Goal: Task Accomplishment & Management: Use online tool/utility

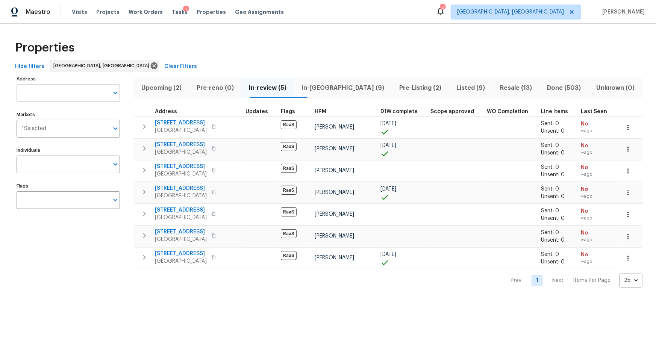
click at [68, 90] on input "Address" at bounding box center [63, 93] width 92 height 18
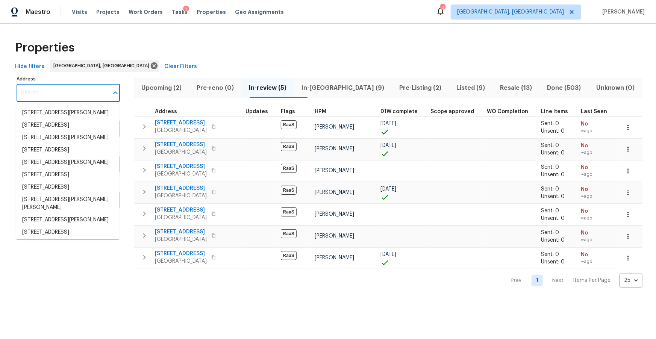
paste input "[STREET_ADDRESS]"
type input "[STREET_ADDRESS]"
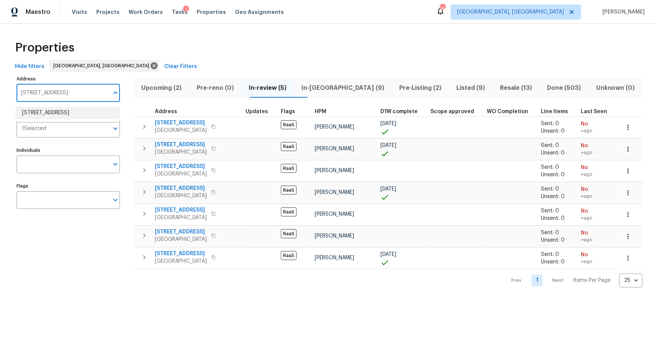
click at [72, 112] on li "[STREET_ADDRESS]" at bounding box center [67, 113] width 103 height 12
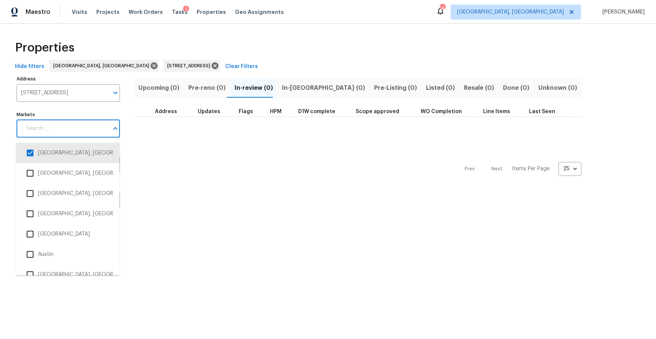
click at [77, 127] on input "Markets" at bounding box center [65, 129] width 87 height 18
type input "hou"
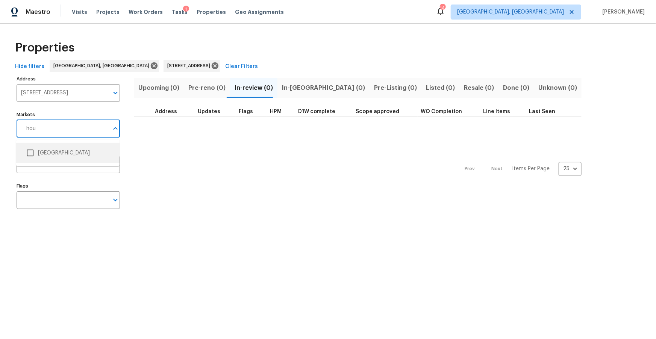
click at [27, 154] on input "checkbox" at bounding box center [30, 153] width 16 height 16
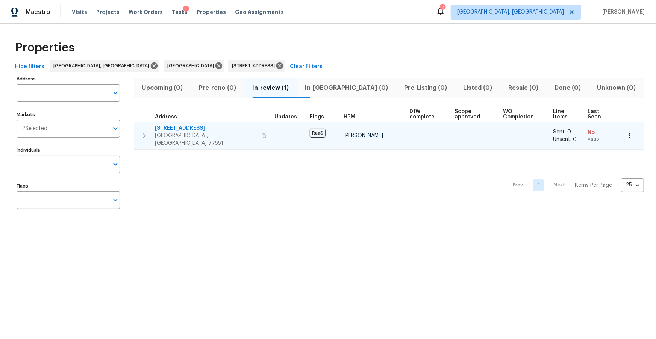
type input "[STREET_ADDRESS]"
click at [182, 124] on span "[STREET_ADDRESS]" at bounding box center [206, 128] width 102 height 8
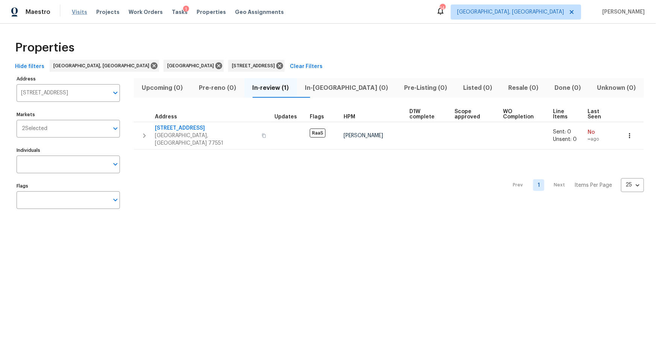
click at [74, 12] on span "Visits" at bounding box center [79, 12] width 15 height 8
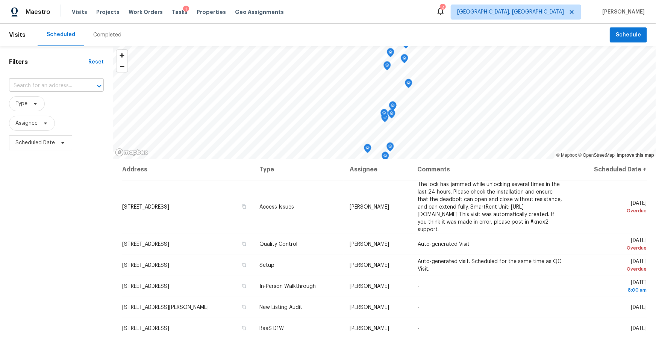
drag, startPoint x: 30, startPoint y: 84, endPoint x: 36, endPoint y: 84, distance: 6.4
click at [30, 84] on input "text" at bounding box center [46, 86] width 74 height 12
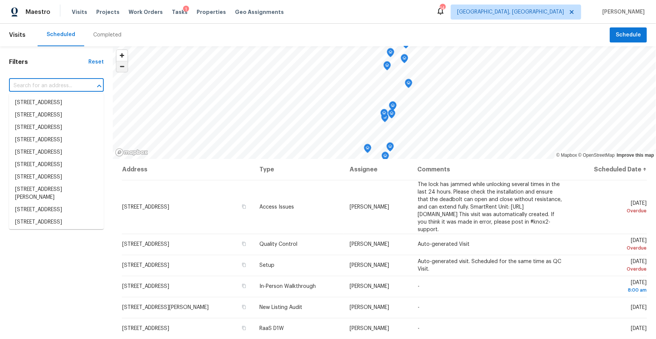
paste input "[STREET_ADDRESS]"
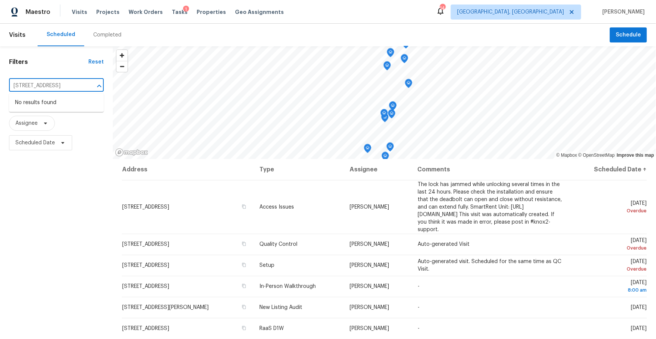
type input "[STREET_ADDRESS]"
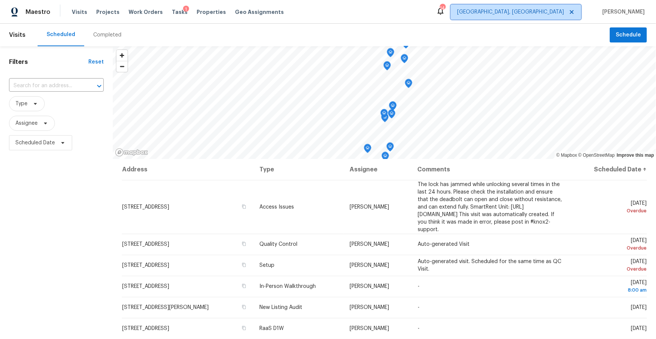
scroll to position [0, 0]
drag, startPoint x: 555, startPoint y: 18, endPoint x: 560, endPoint y: 17, distance: 4.8
click at [557, 18] on span "[GEOGRAPHIC_DATA], [GEOGRAPHIC_DATA]" at bounding box center [516, 12] width 131 height 15
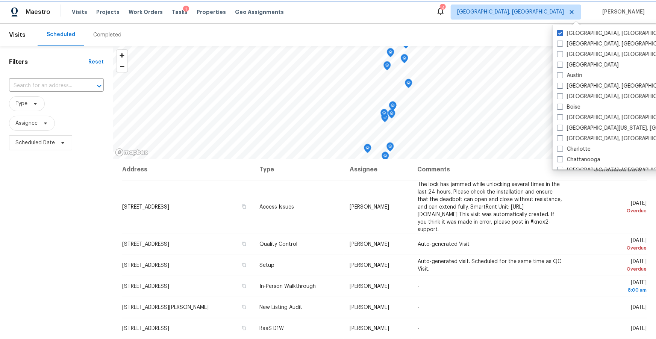
click at [560, 17] on span "[GEOGRAPHIC_DATA], [GEOGRAPHIC_DATA]" at bounding box center [516, 12] width 131 height 15
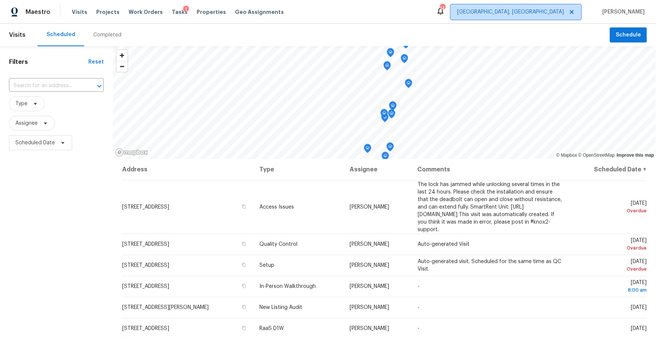
click at [560, 17] on span "[GEOGRAPHIC_DATA], [GEOGRAPHIC_DATA]" at bounding box center [516, 12] width 131 height 15
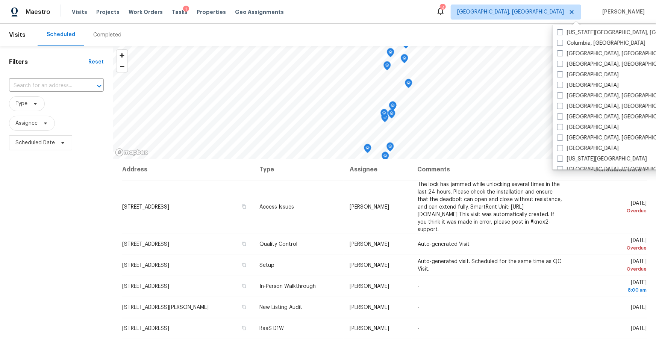
scroll to position [171, 0]
click at [561, 125] on span at bounding box center [560, 126] width 6 height 6
click at [561, 125] on input "[GEOGRAPHIC_DATA]" at bounding box center [559, 124] width 5 height 5
checkbox input "true"
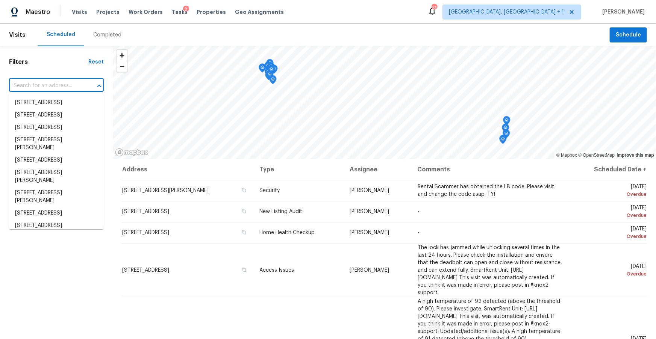
click at [52, 88] on input "text" at bounding box center [46, 86] width 74 height 12
paste input "[STREET_ADDRESS]"
type input "[STREET_ADDRESS]"
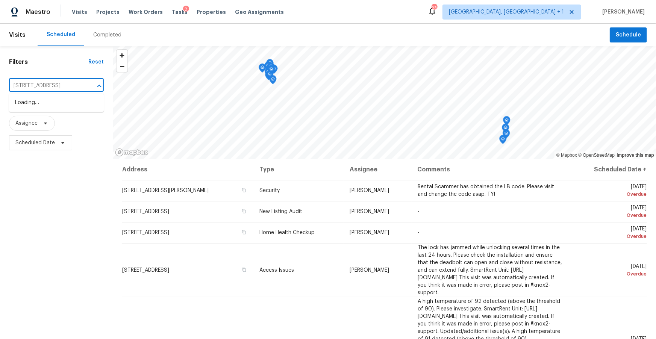
scroll to position [0, 19]
click at [45, 109] on li "[STREET_ADDRESS]" at bounding box center [56, 103] width 95 height 12
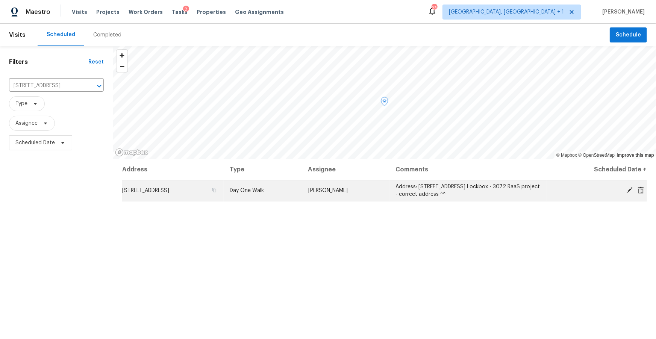
click at [475, 196] on span "Address: [STREET_ADDRESS] Lockbox - 3072 RaaS project - correct address ^^" at bounding box center [468, 190] width 144 height 13
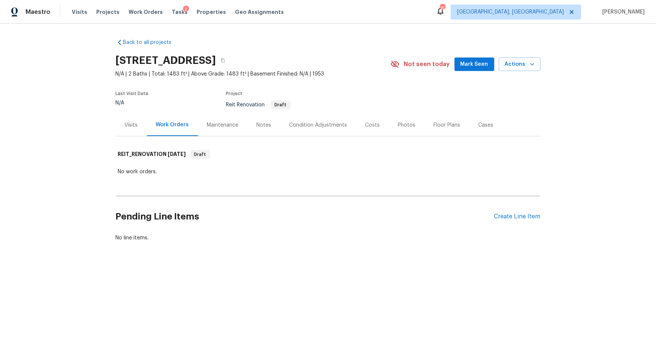
click at [131, 123] on div "Visits" at bounding box center [131, 125] width 13 height 8
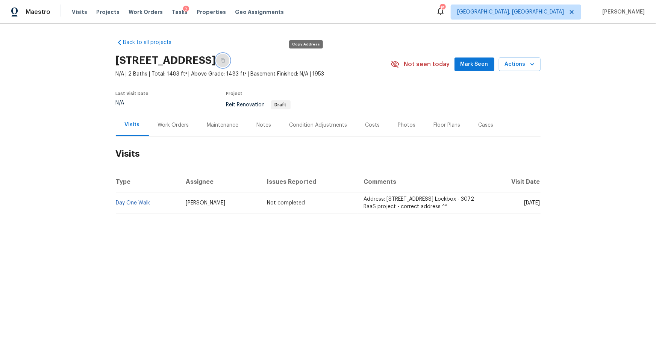
click at [225, 62] on icon "button" at bounding box center [223, 60] width 5 height 5
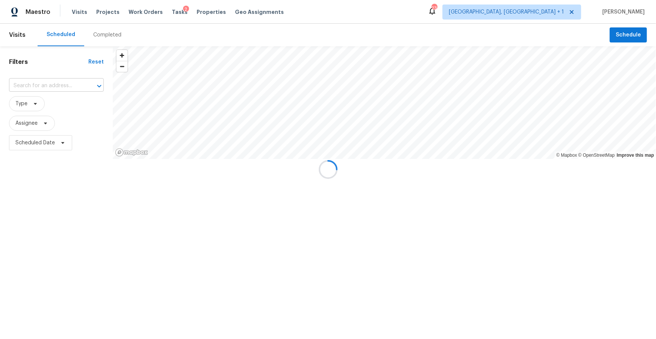
drag, startPoint x: 41, startPoint y: 85, endPoint x: 52, endPoint y: 84, distance: 10.6
click at [42, 85] on input "text" at bounding box center [46, 86] width 74 height 12
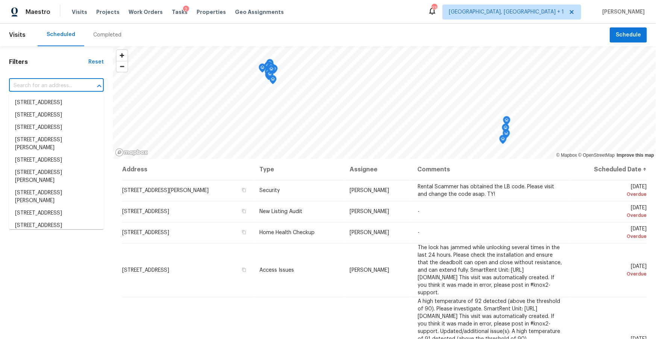
paste input "[STREET_ADDRESS]"
type input "[STREET_ADDRESS]"
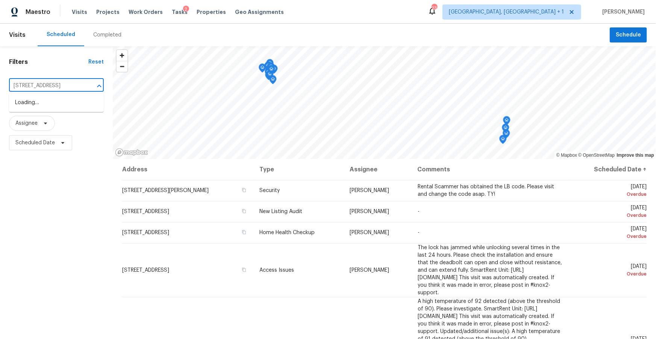
scroll to position [0, 19]
click at [56, 103] on li "[STREET_ADDRESS]" at bounding box center [56, 103] width 95 height 12
click at [30, 83] on input "text" at bounding box center [46, 86] width 74 height 12
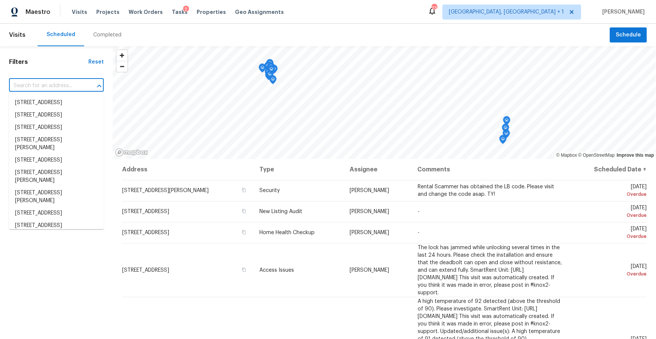
paste input "[STREET_ADDRESS]"
type input "[STREET_ADDRESS]"
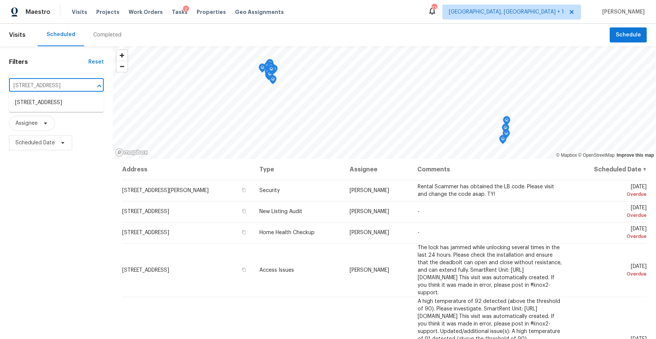
scroll to position [0, 19]
click at [35, 100] on li "[STREET_ADDRESS]" at bounding box center [56, 103] width 95 height 12
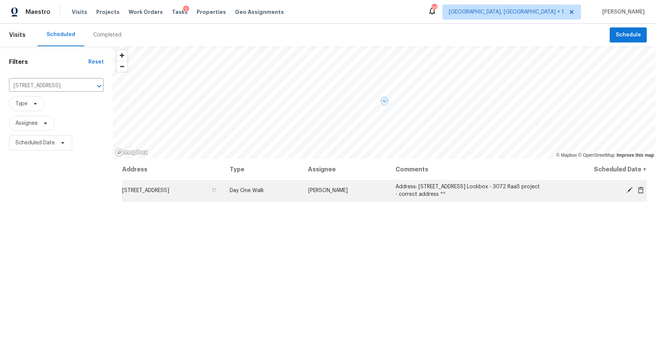
click at [629, 188] on icon at bounding box center [630, 190] width 7 height 7
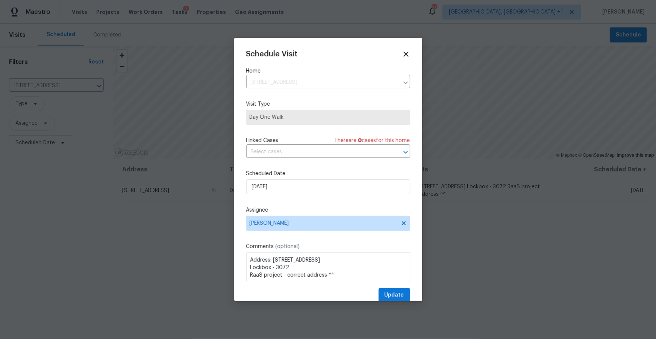
click at [274, 120] on span "Day One Walk" at bounding box center [328, 118] width 157 height 8
drag, startPoint x: 338, startPoint y: 280, endPoint x: 250, endPoint y: 243, distance: 95.3
click at [242, 246] on div "Schedule Visit Home 5126 Avenue O, Galveston, TX 77551 ​ Visit Type Day One Wal…" at bounding box center [328, 169] width 188 height 263
click at [407, 53] on icon at bounding box center [406, 54] width 5 height 5
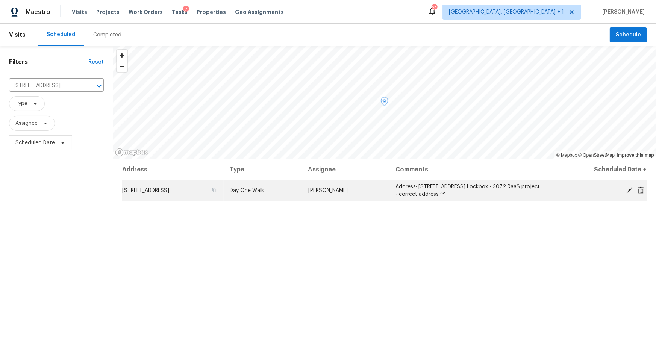
click at [641, 190] on icon at bounding box center [641, 190] width 6 height 7
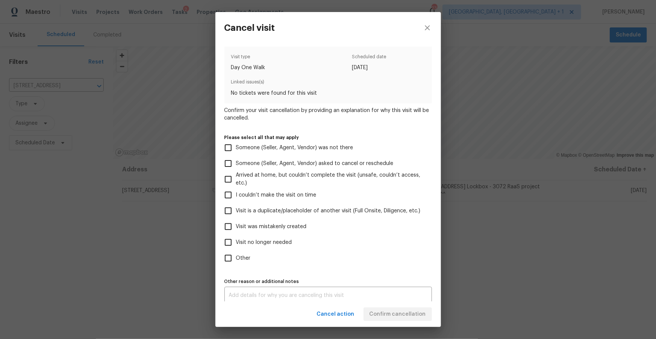
click at [281, 224] on span "Visit was mistakenly created" at bounding box center [271, 227] width 71 height 8
click at [236, 224] on input "Visit was mistakenly created" at bounding box center [228, 227] width 16 height 16
checkbox input "true"
drag, startPoint x: 391, startPoint y: 313, endPoint x: 389, endPoint y: 310, distance: 3.9
click at [391, 313] on span "Confirm cancellation" at bounding box center [398, 314] width 56 height 9
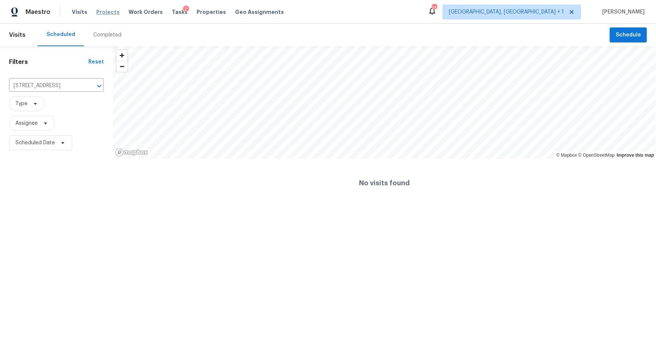
click at [101, 14] on span "Projects" at bounding box center [107, 12] width 23 height 8
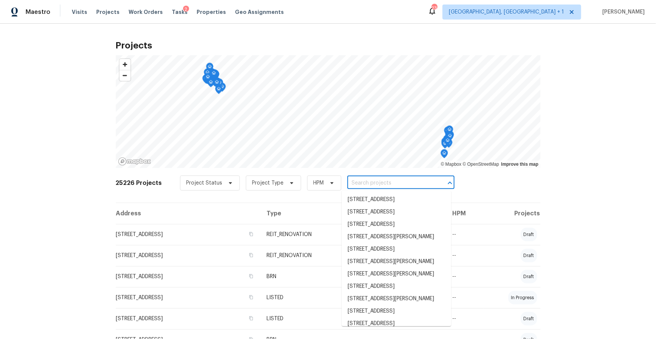
click at [362, 183] on input "text" at bounding box center [391, 184] width 86 height 12
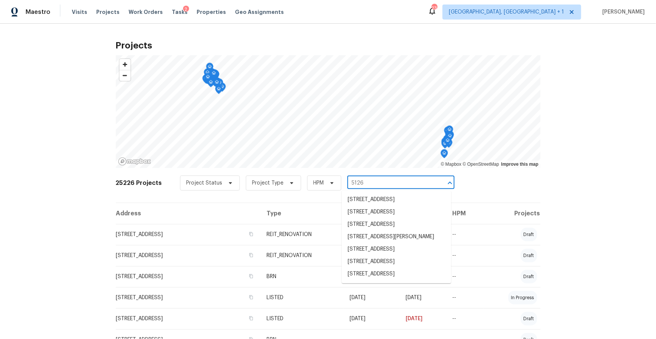
type input "5126"
click at [364, 281] on li "[STREET_ADDRESS]" at bounding box center [396, 274] width 109 height 12
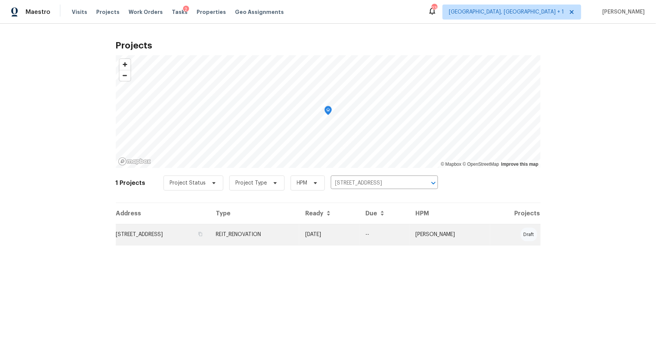
click at [139, 237] on td "[STREET_ADDRESS]" at bounding box center [163, 234] width 94 height 21
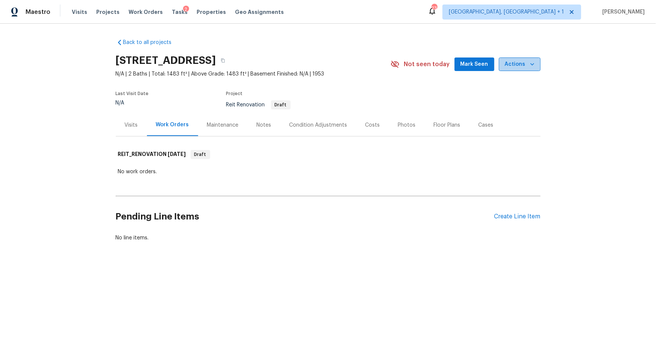
click at [526, 65] on span "Actions" at bounding box center [520, 64] width 30 height 9
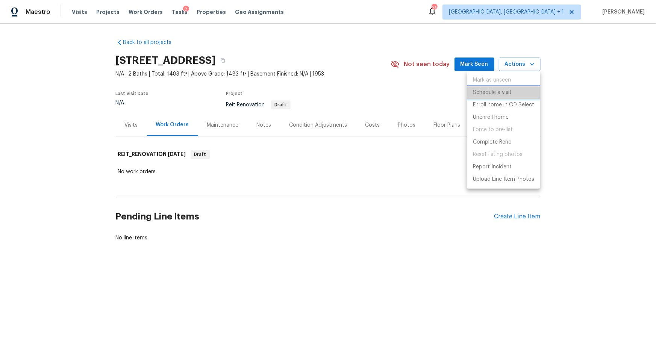
drag, startPoint x: 484, startPoint y: 91, endPoint x: 502, endPoint y: 107, distance: 24.3
click at [484, 91] on p "Schedule a visit" at bounding box center [492, 93] width 39 height 8
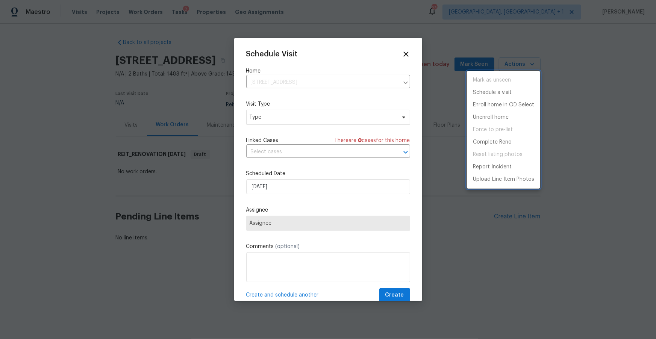
click at [312, 118] on div at bounding box center [328, 169] width 656 height 339
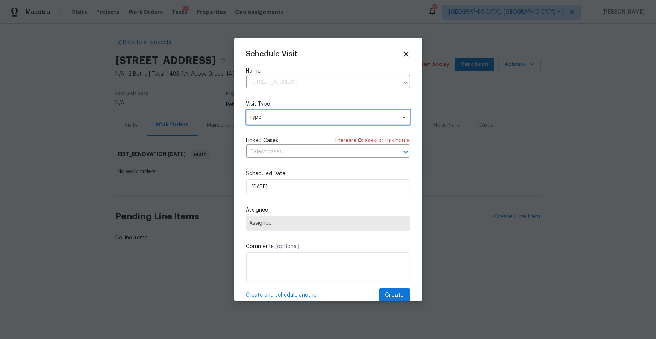
click at [312, 118] on span "Type" at bounding box center [323, 118] width 146 height 8
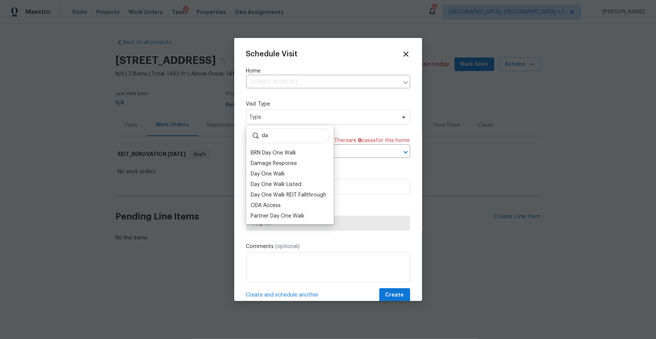
type input "d"
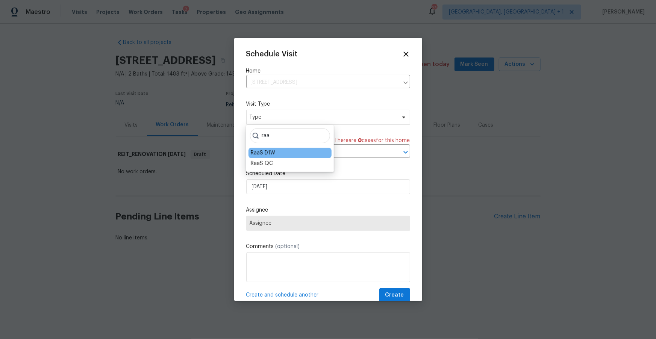
type input "raa"
click at [275, 155] on div "RaaS D1W" at bounding box center [290, 153] width 83 height 11
click at [278, 153] on div "RaaS D1W" at bounding box center [290, 153] width 83 height 11
click at [258, 155] on div "RaaS D1W" at bounding box center [263, 153] width 24 height 8
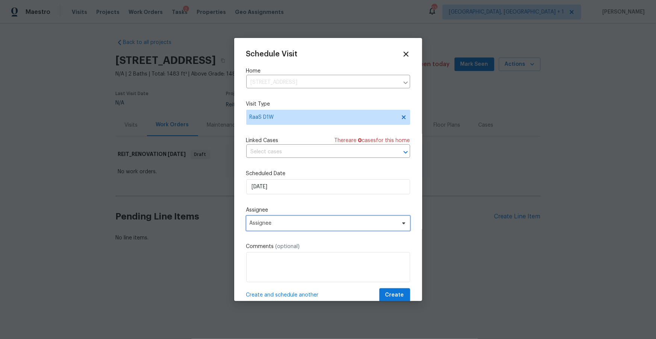
click at [318, 222] on span "Assignee" at bounding box center [323, 223] width 147 height 6
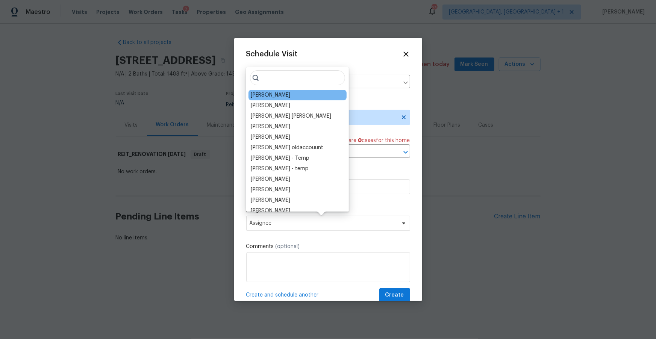
click at [289, 96] on div "[PERSON_NAME]" at bounding box center [298, 95] width 98 height 11
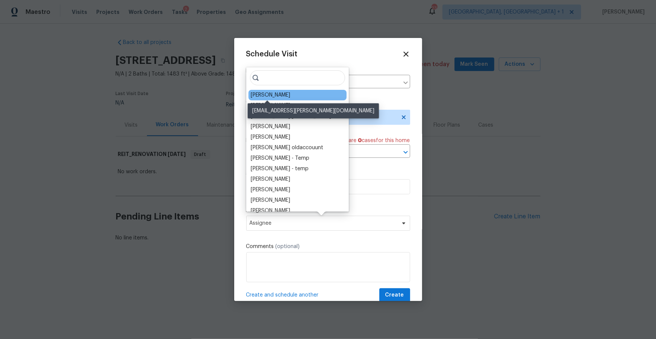
click at [269, 96] on div "[PERSON_NAME]" at bounding box center [270, 95] width 39 height 8
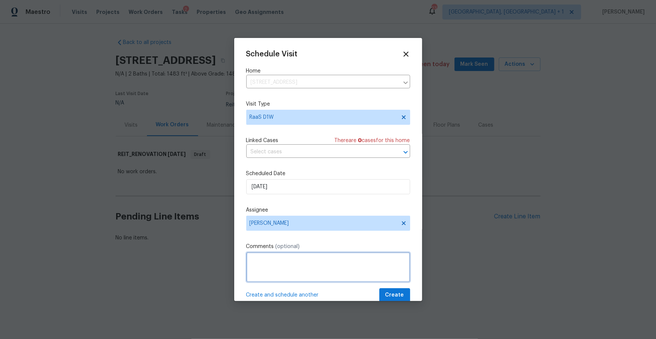
click at [270, 274] on textarea at bounding box center [328, 267] width 164 height 30
paste textarea "Address: [STREET_ADDRESS] Lockbox - 3072 RaaS project - correct address ^^"
type textarea "Address: [STREET_ADDRESS] Lockbox - 3072 RaaS project - correct address ^^"
click at [398, 297] on span "Create" at bounding box center [394, 295] width 19 height 9
